Goal: Transaction & Acquisition: Purchase product/service

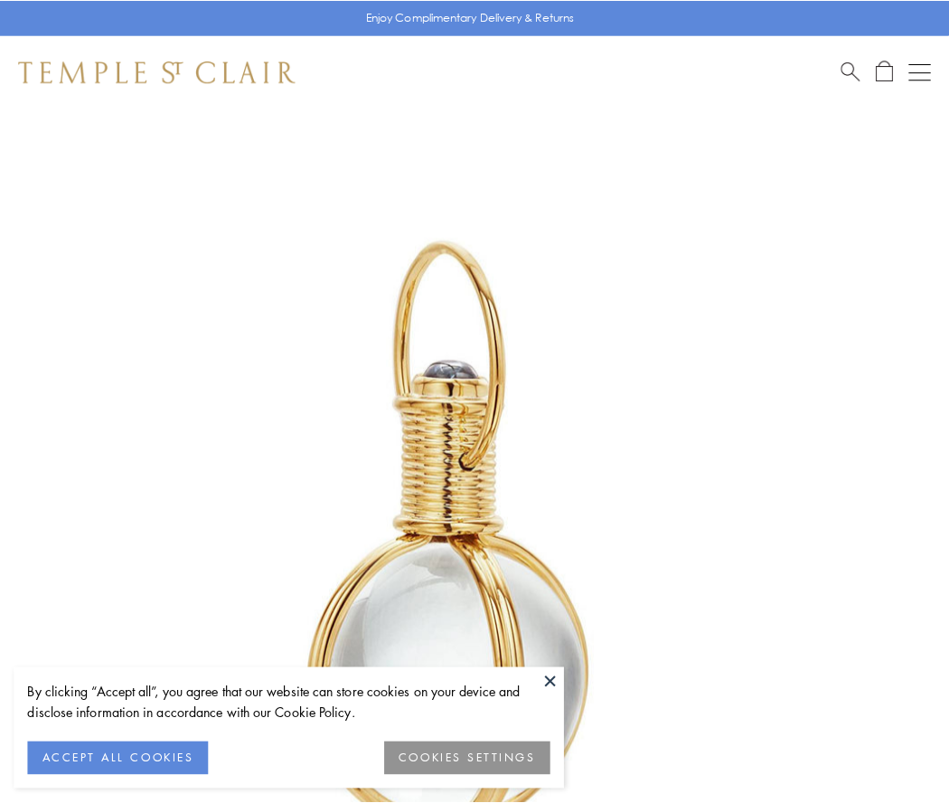
scroll to position [472, 0]
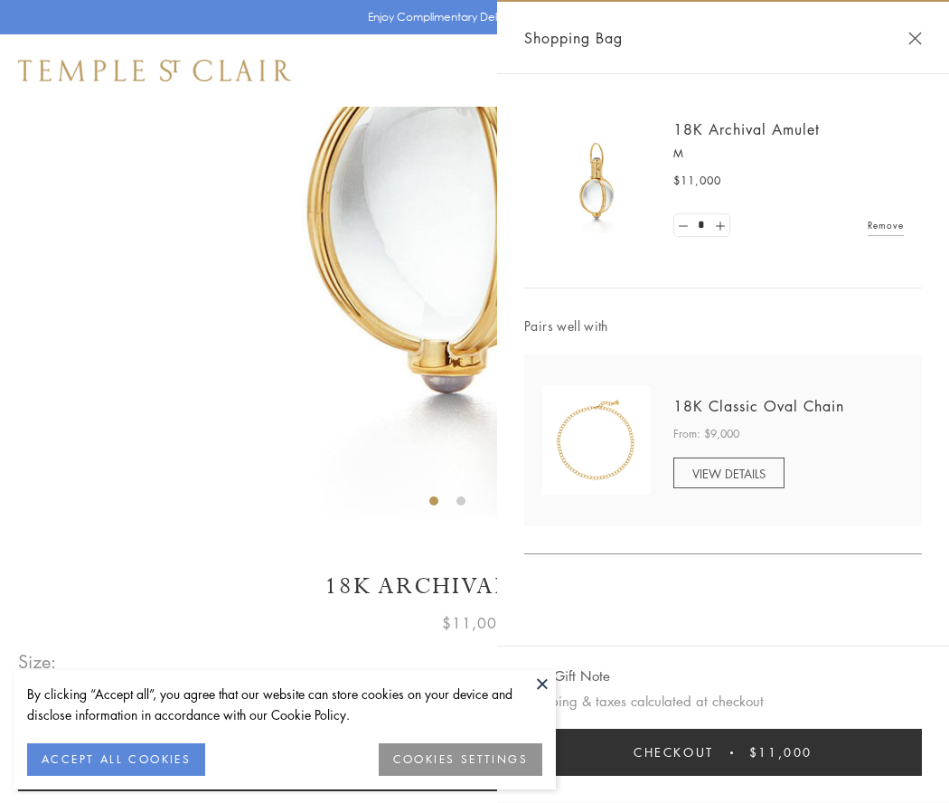
click at [723, 752] on button "Checkout $11,000" at bounding box center [723, 751] width 398 height 47
